Goal: Task Accomplishment & Management: Use online tool/utility

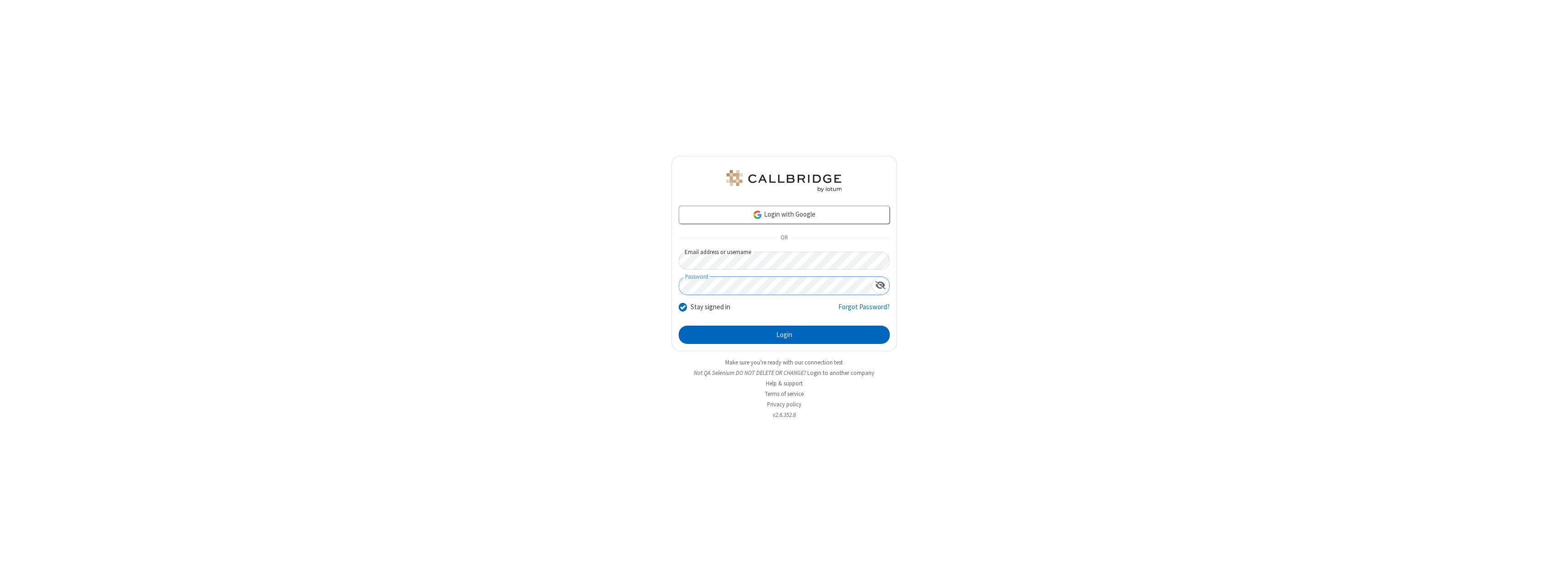
click at [784, 335] on button "Login" at bounding box center [784, 335] width 211 height 18
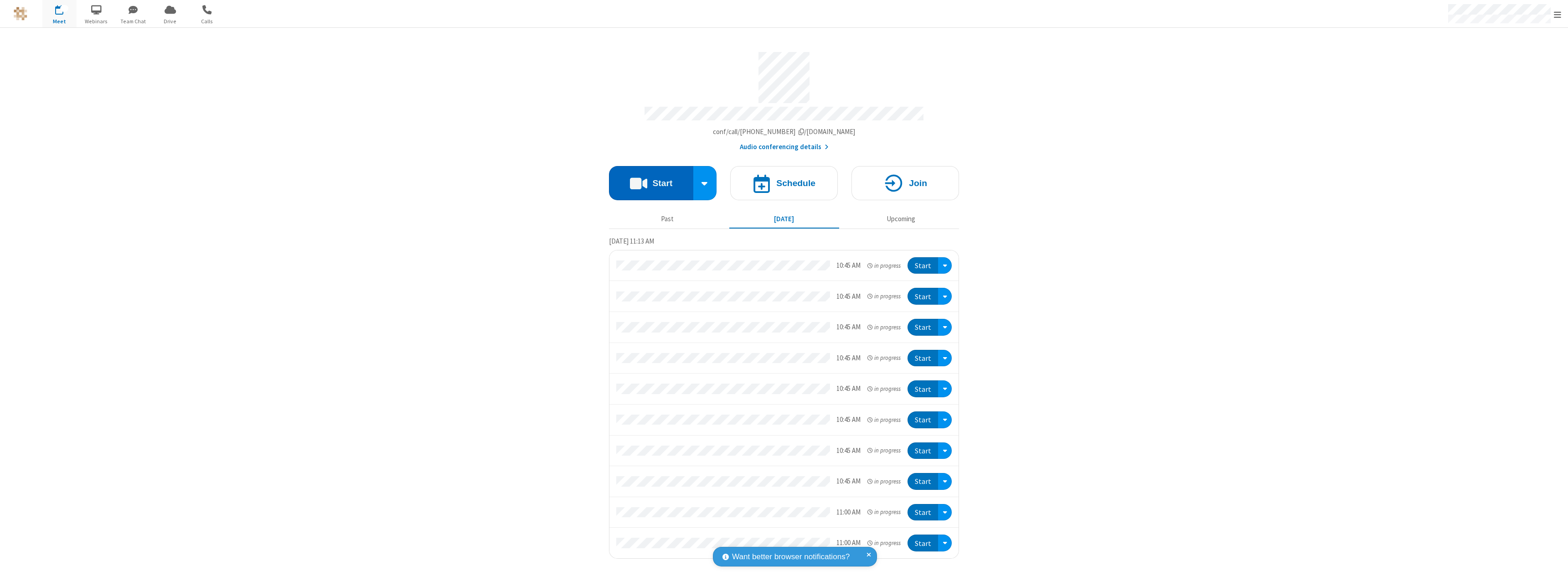
click at [651, 179] on button "Start" at bounding box center [651, 183] width 84 height 34
